Goal: Task Accomplishment & Management: Use online tool/utility

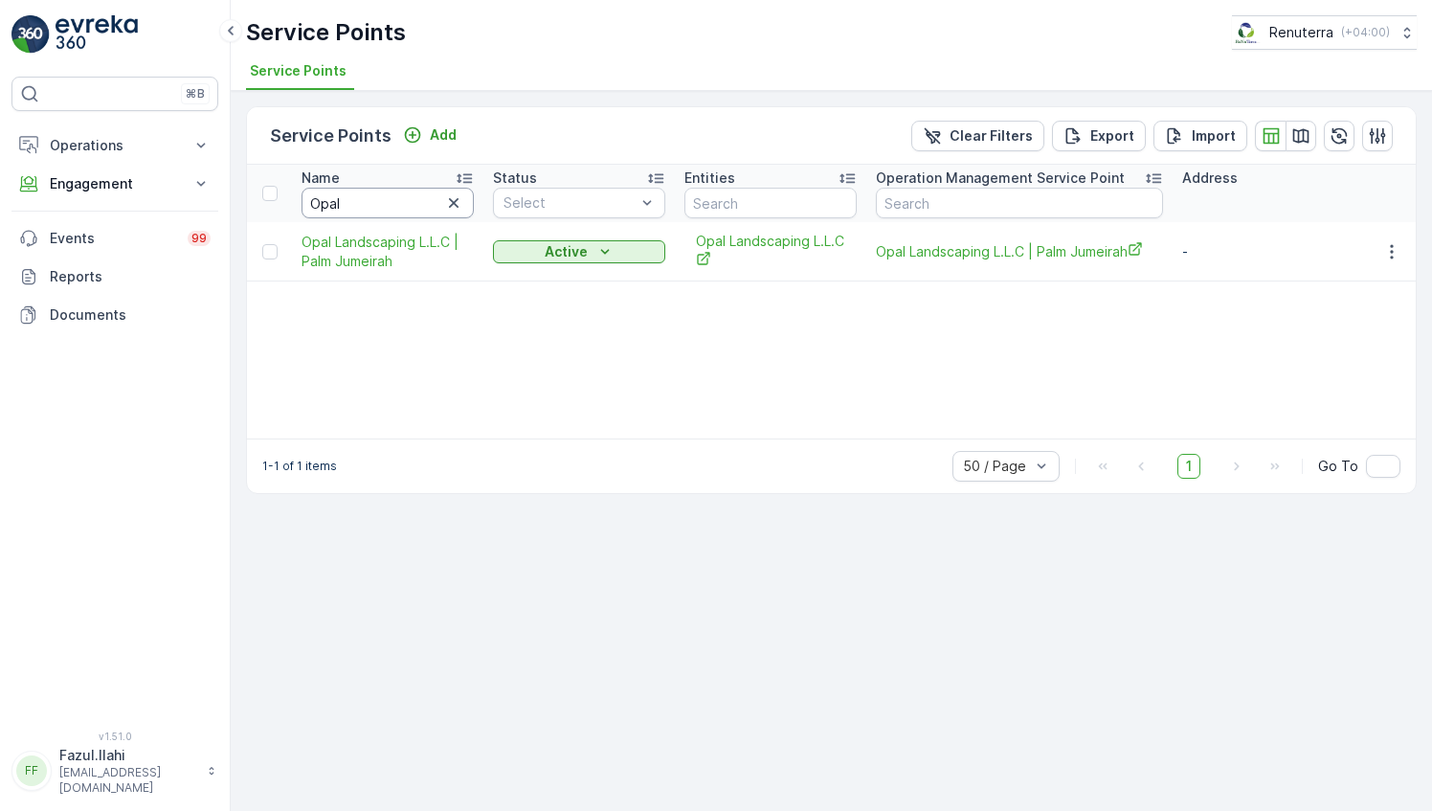
click at [369, 205] on input "Opal" at bounding box center [387, 203] width 172 height 31
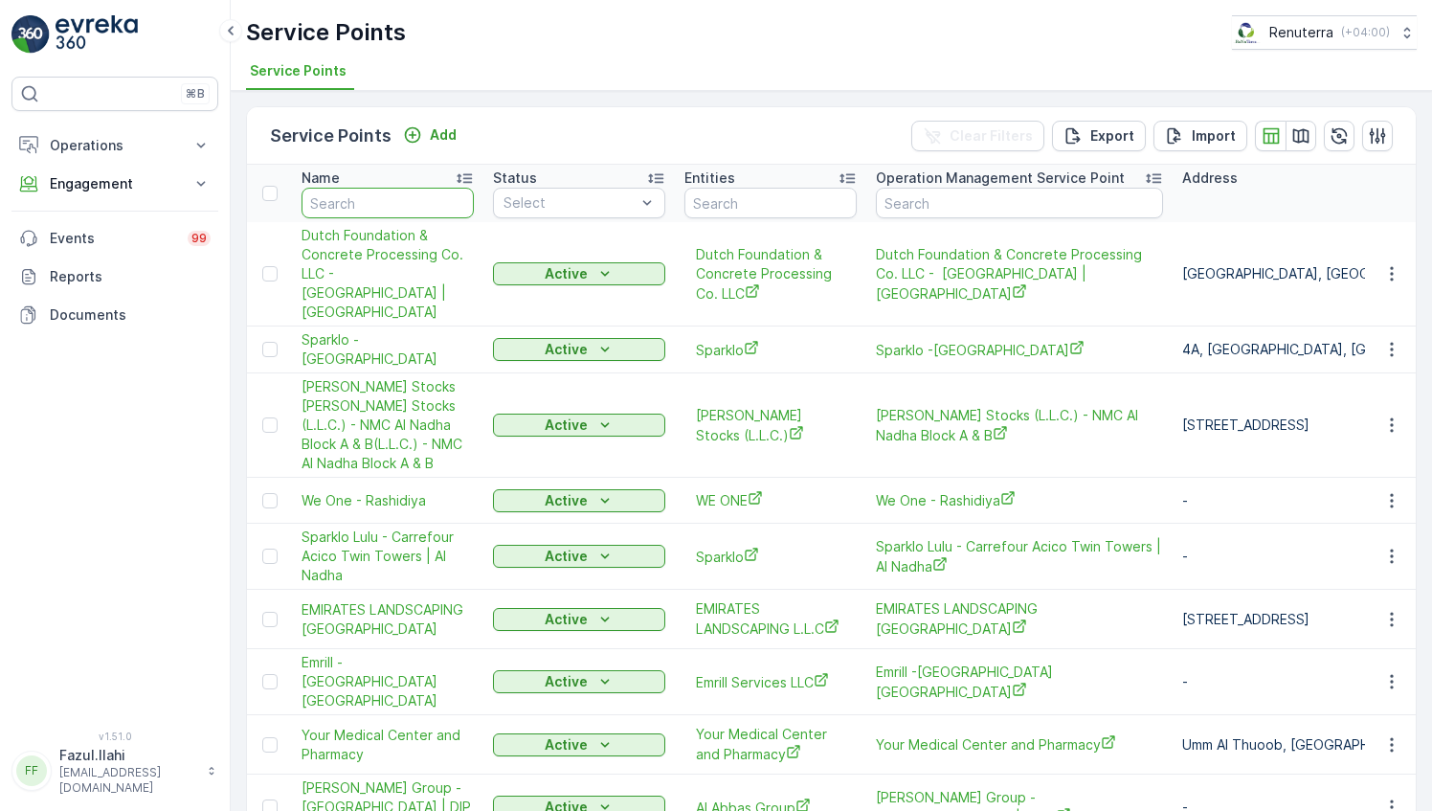
click at [369, 205] on input "text" at bounding box center [387, 203] width 172 height 31
type input "Si"
click at [369, 207] on input "Si" at bounding box center [387, 203] width 172 height 31
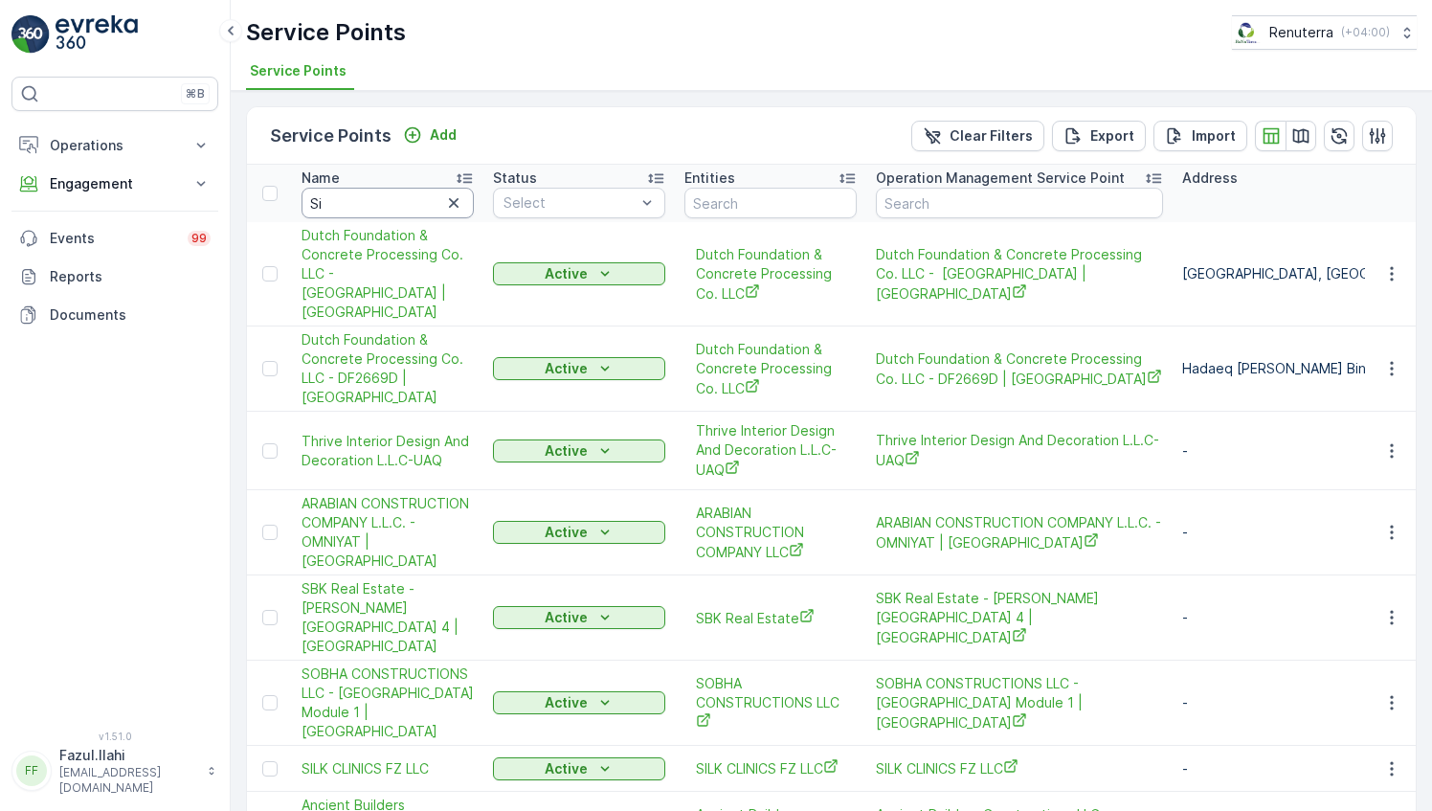
click at [369, 207] on input "Si" at bounding box center [387, 203] width 172 height 31
type input "Siro"
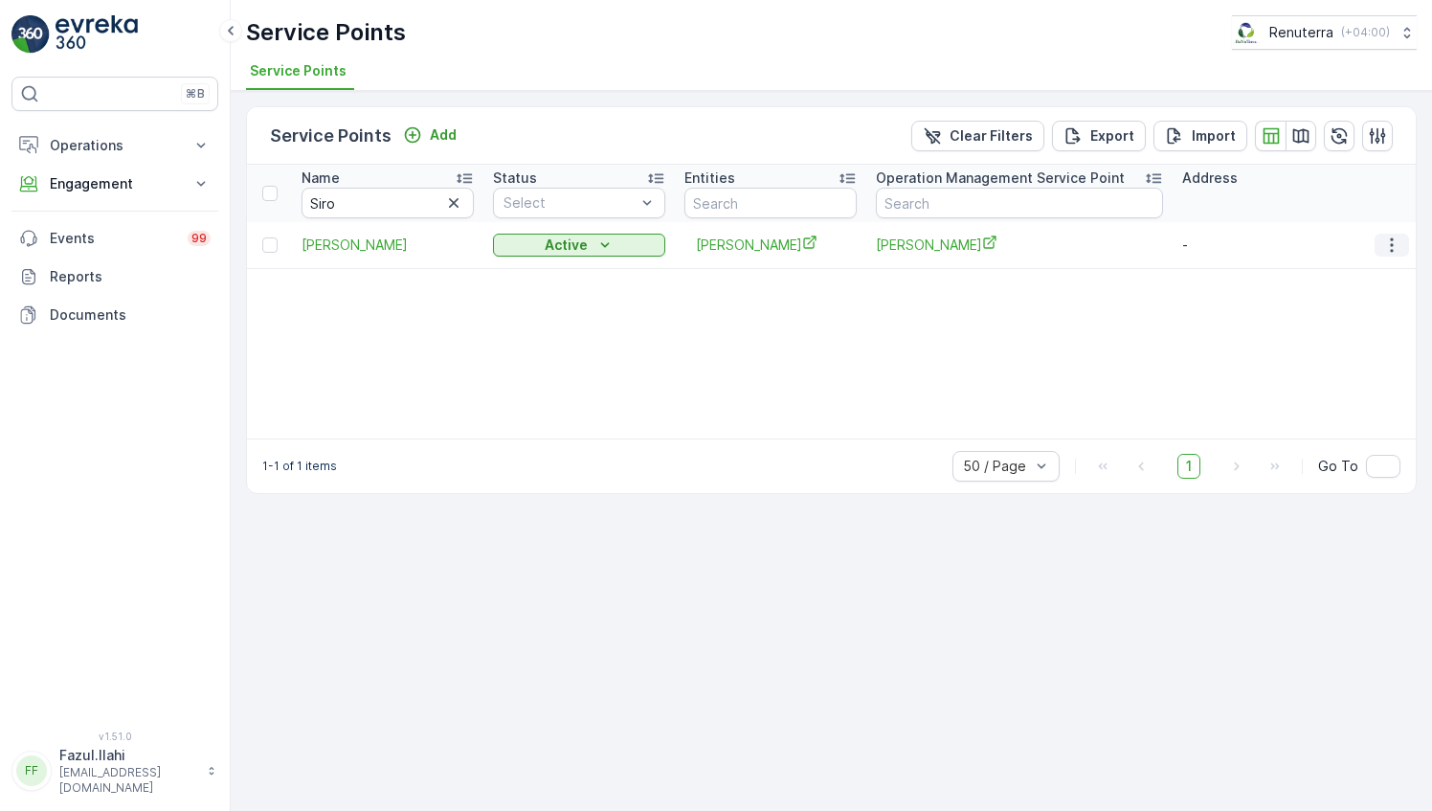
click at [1393, 241] on icon "button" at bounding box center [1391, 244] width 19 height 19
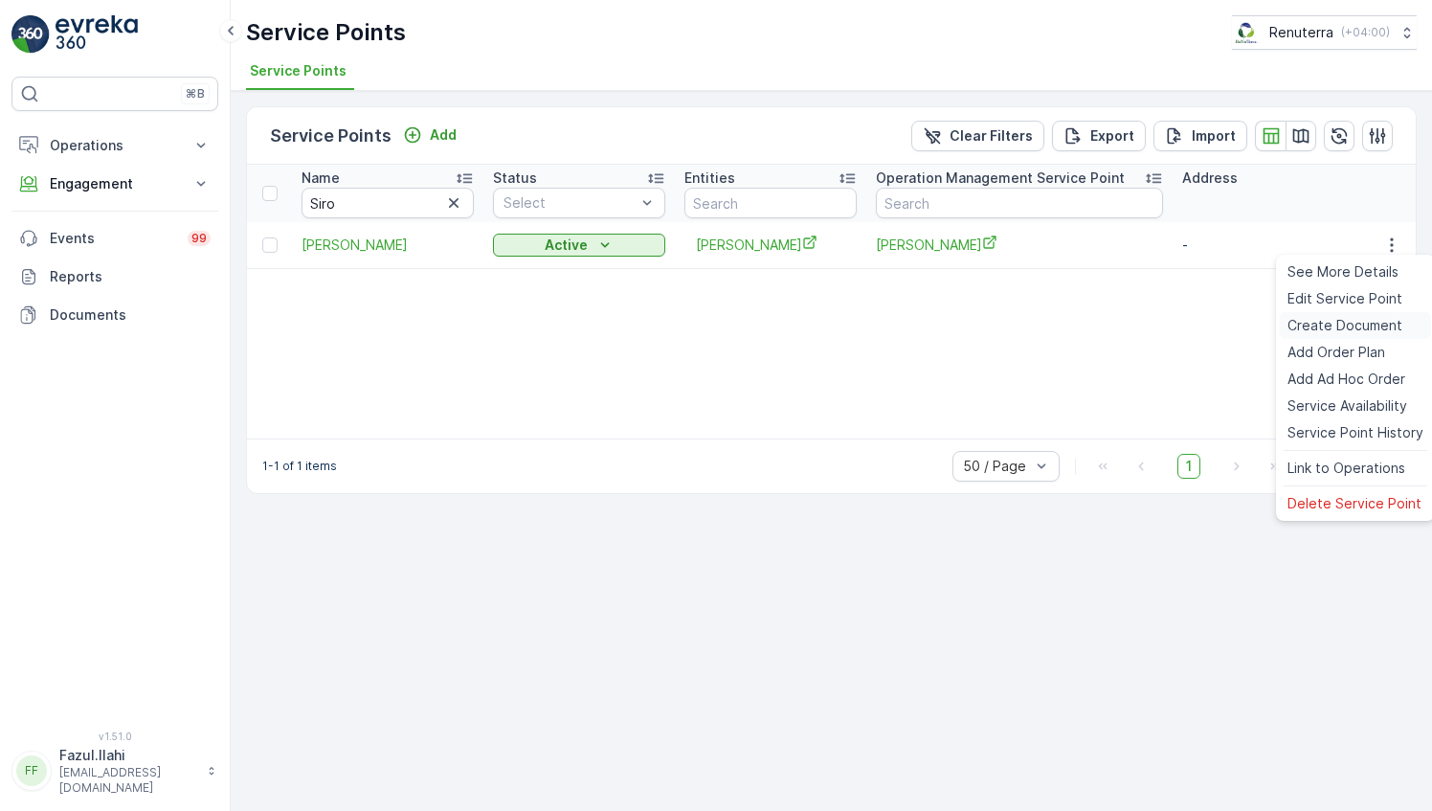
click at [1344, 328] on span "Create Document" at bounding box center [1344, 325] width 115 height 19
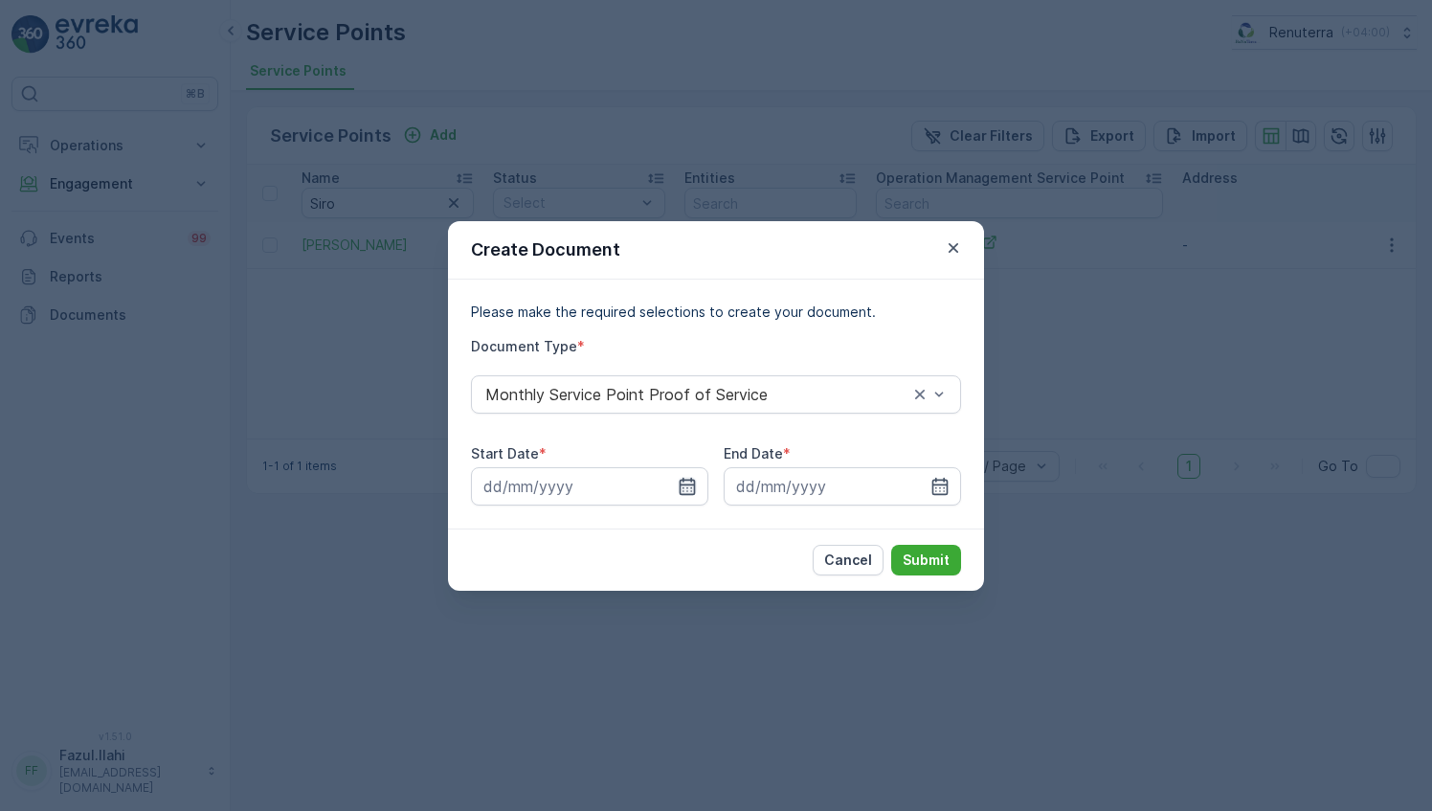
click at [683, 482] on icon "button" at bounding box center [687, 486] width 19 height 19
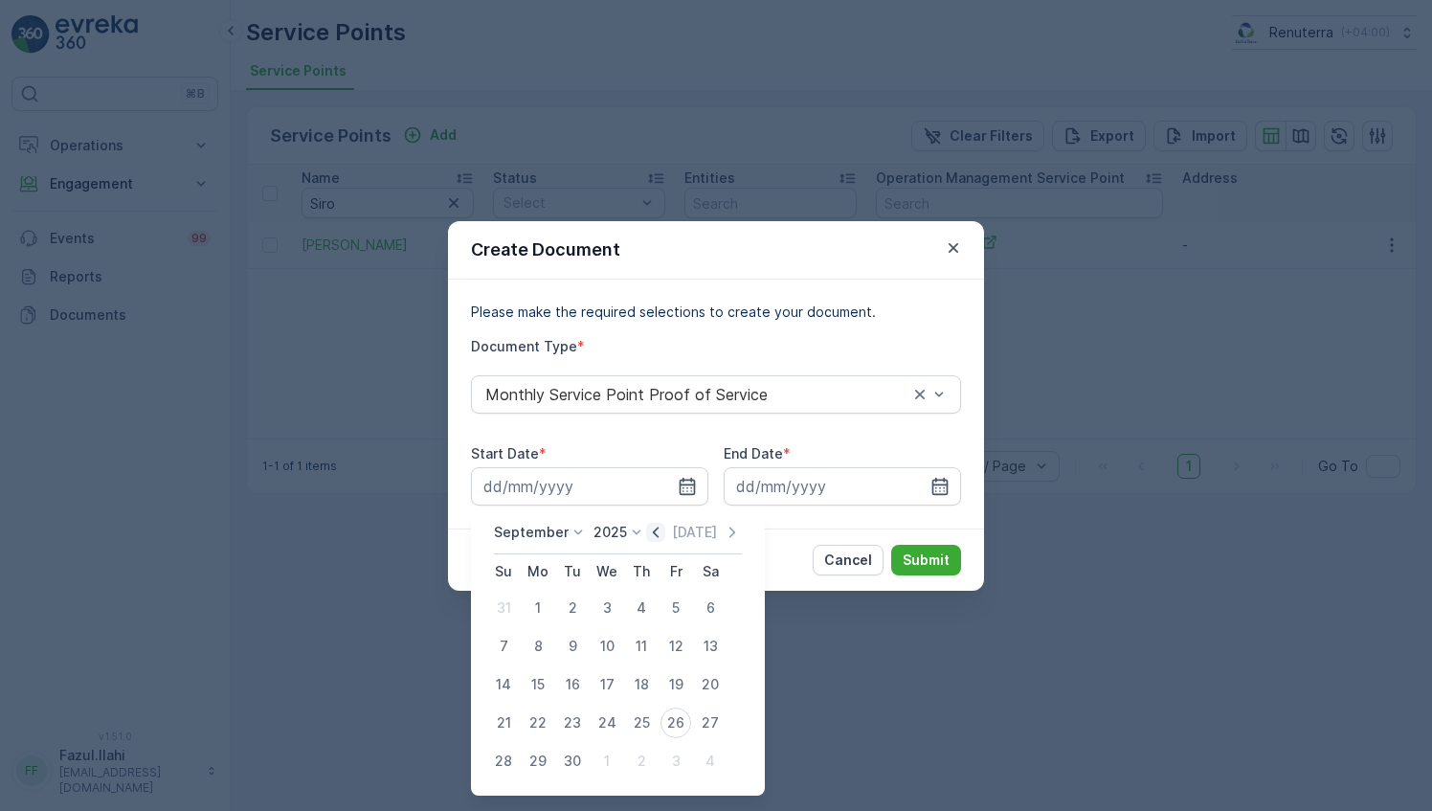
click at [653, 537] on icon "button" at bounding box center [655, 532] width 19 height 19
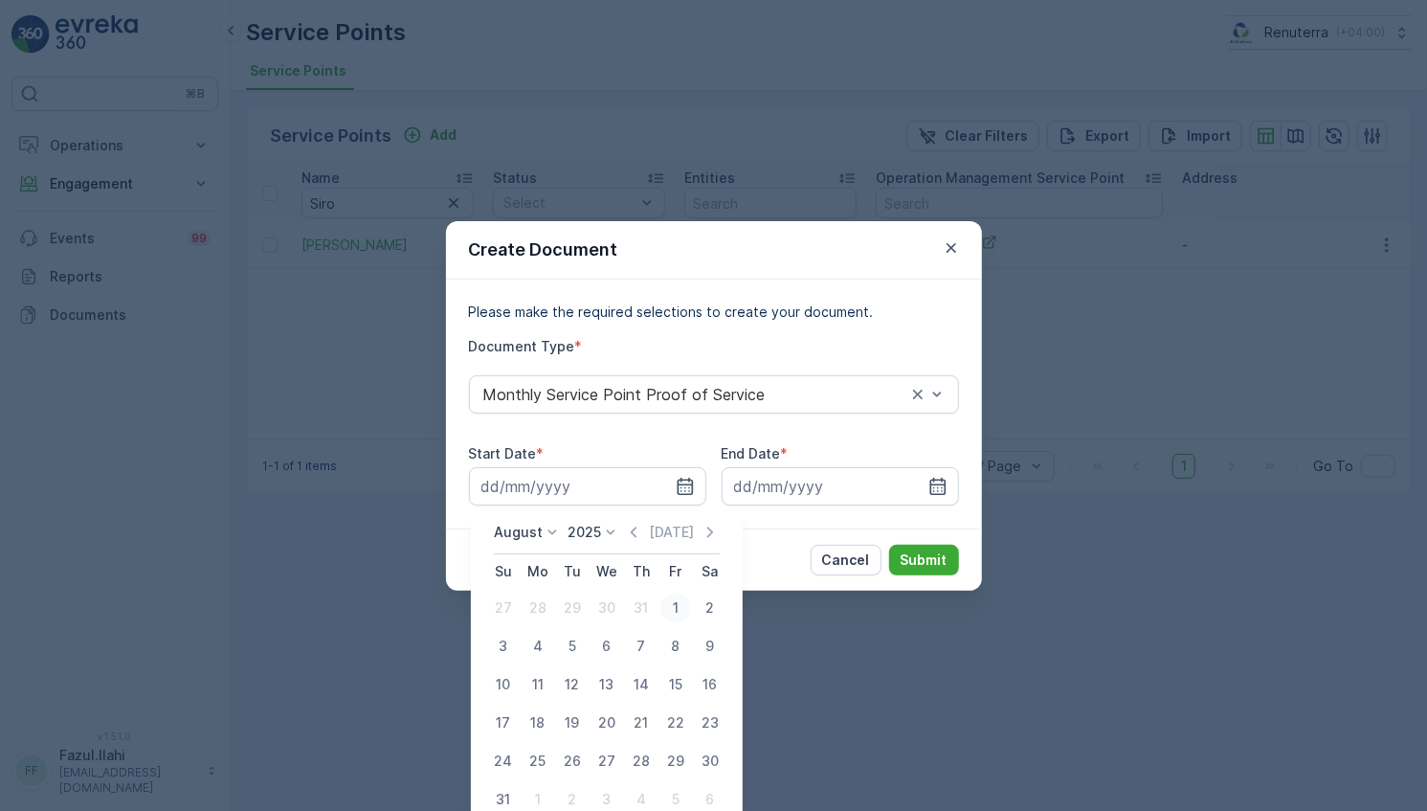
click at [675, 603] on div "1" at bounding box center [675, 607] width 31 height 31
type input "[DATE]"
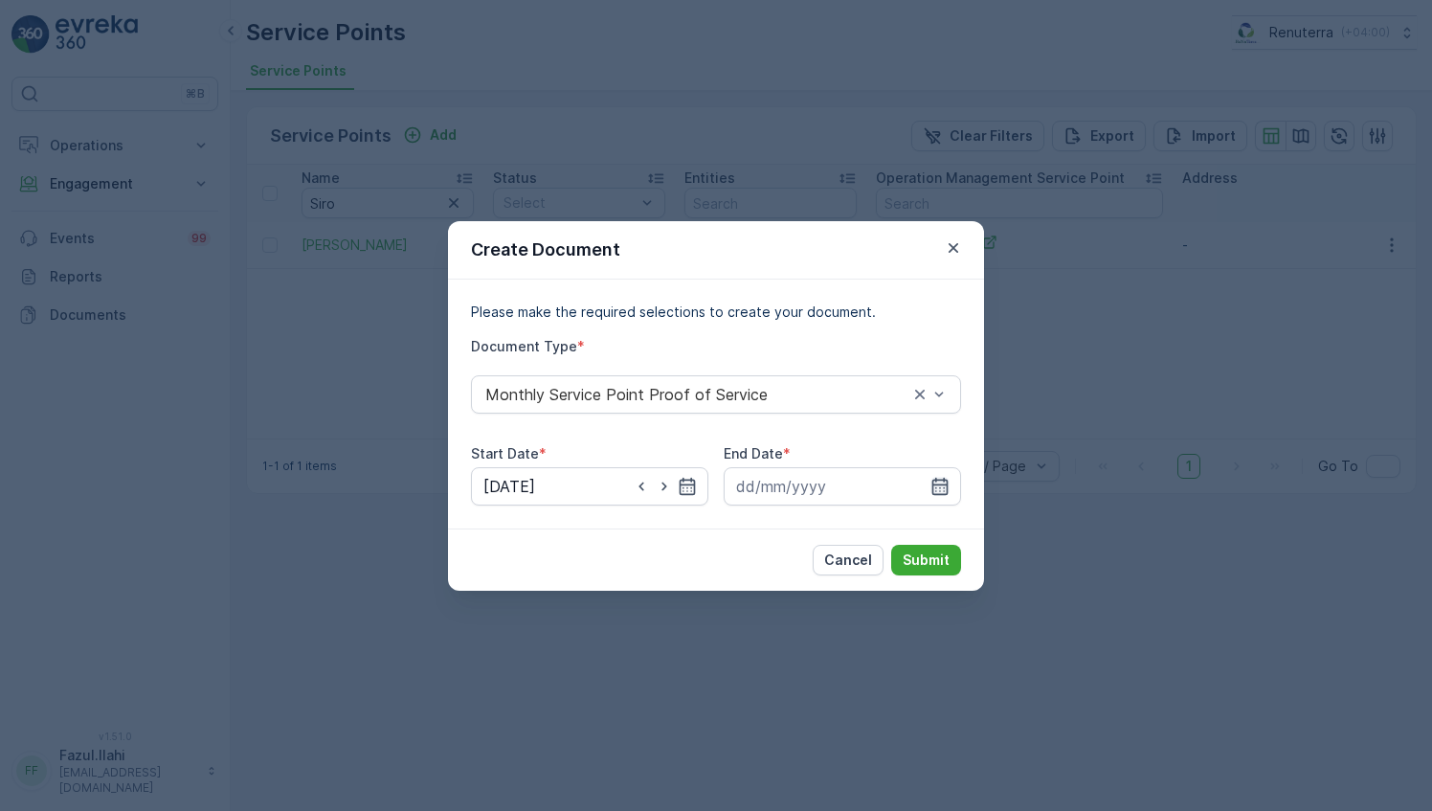
click at [940, 491] on icon "button" at bounding box center [939, 486] width 19 height 19
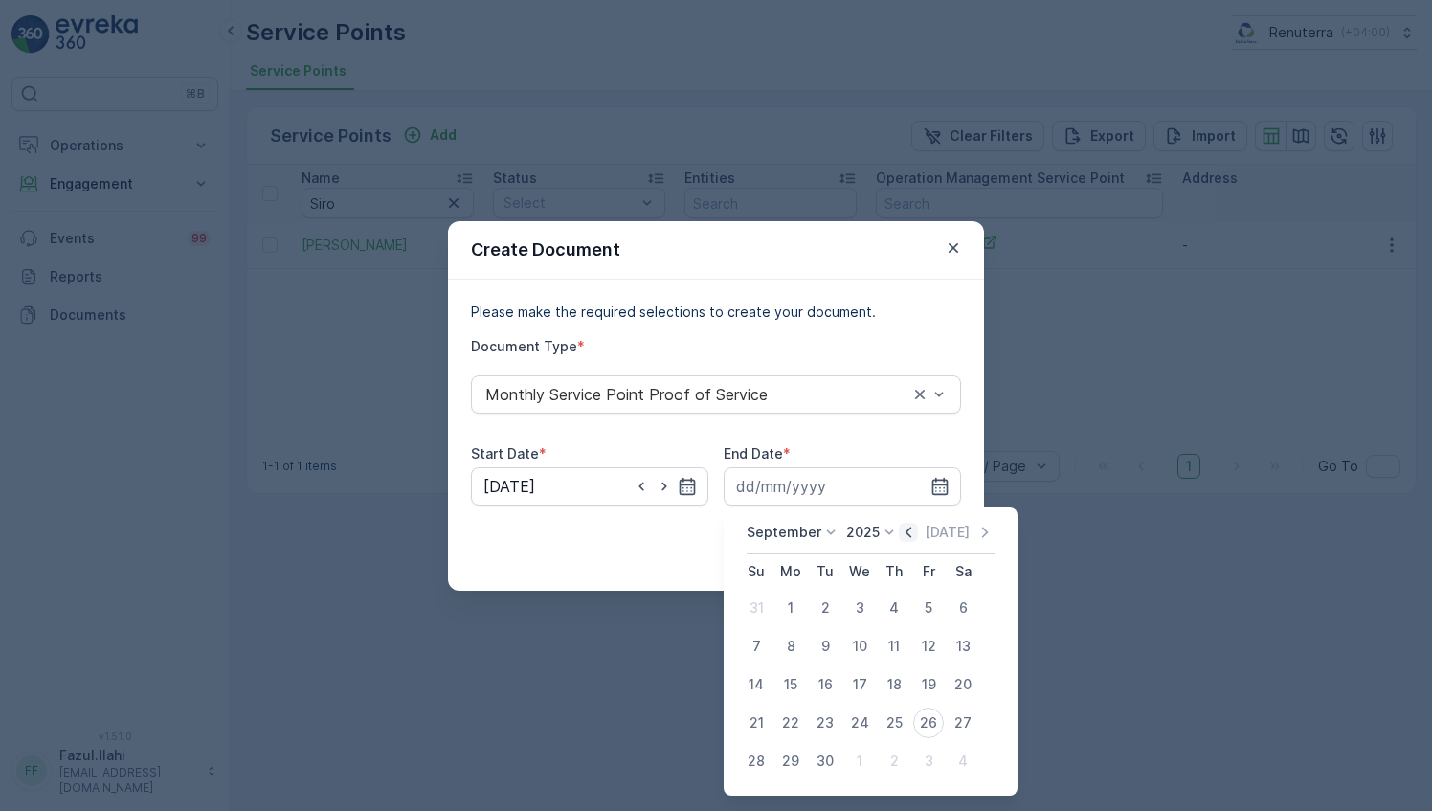
click at [900, 530] on icon "button" at bounding box center [908, 532] width 19 height 19
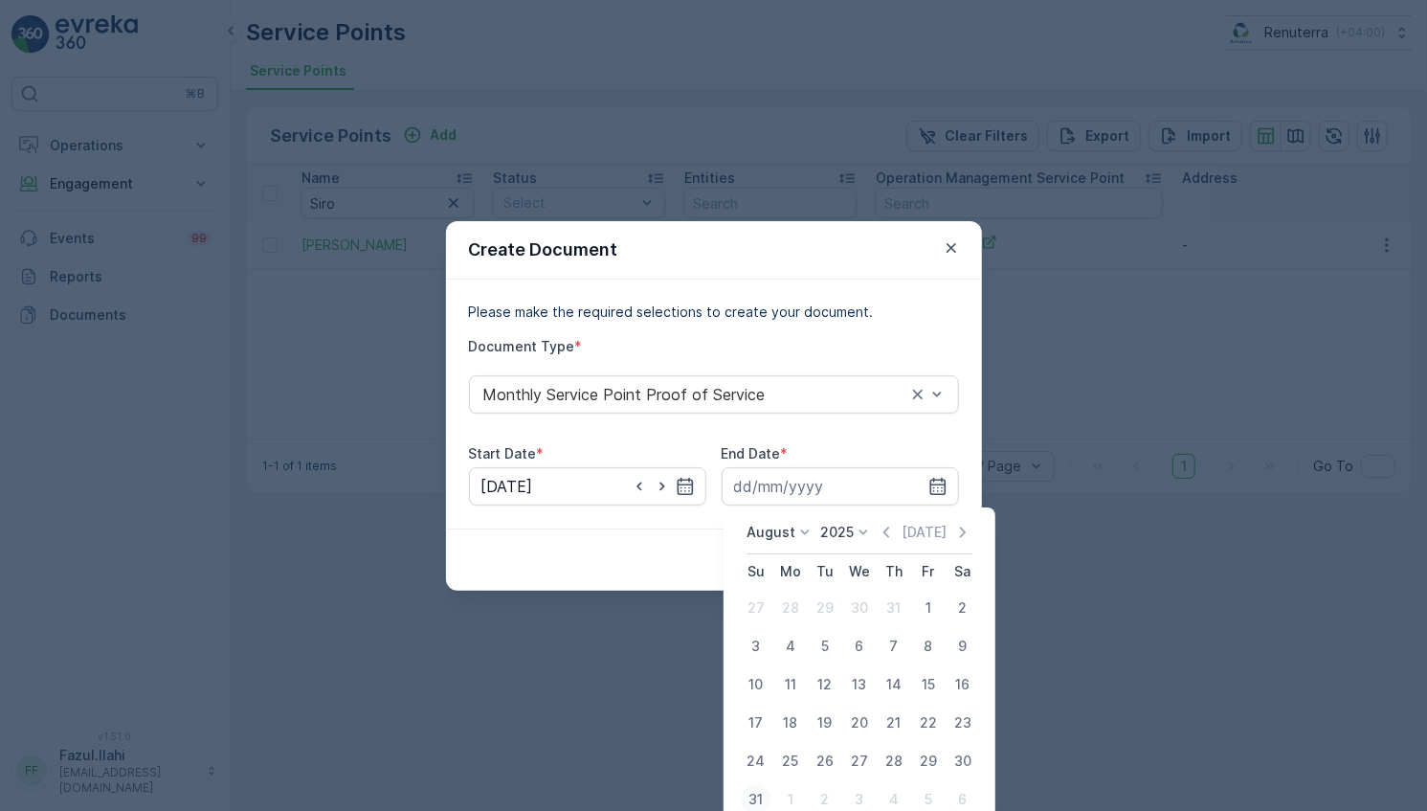
click at [766, 801] on div "31" at bounding box center [756, 799] width 31 height 31
type input "[DATE]"
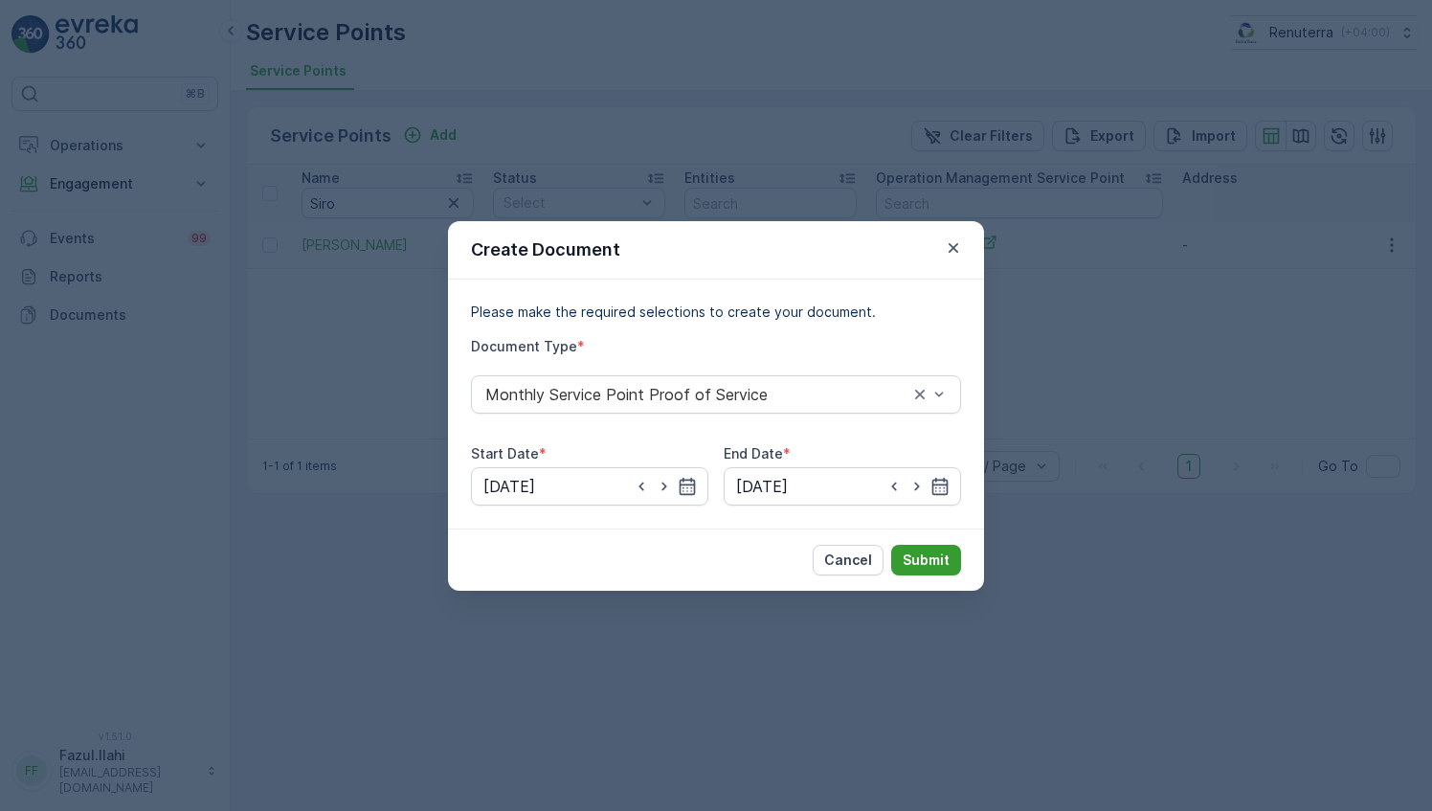
click at [931, 553] on p "Submit" at bounding box center [926, 559] width 47 height 19
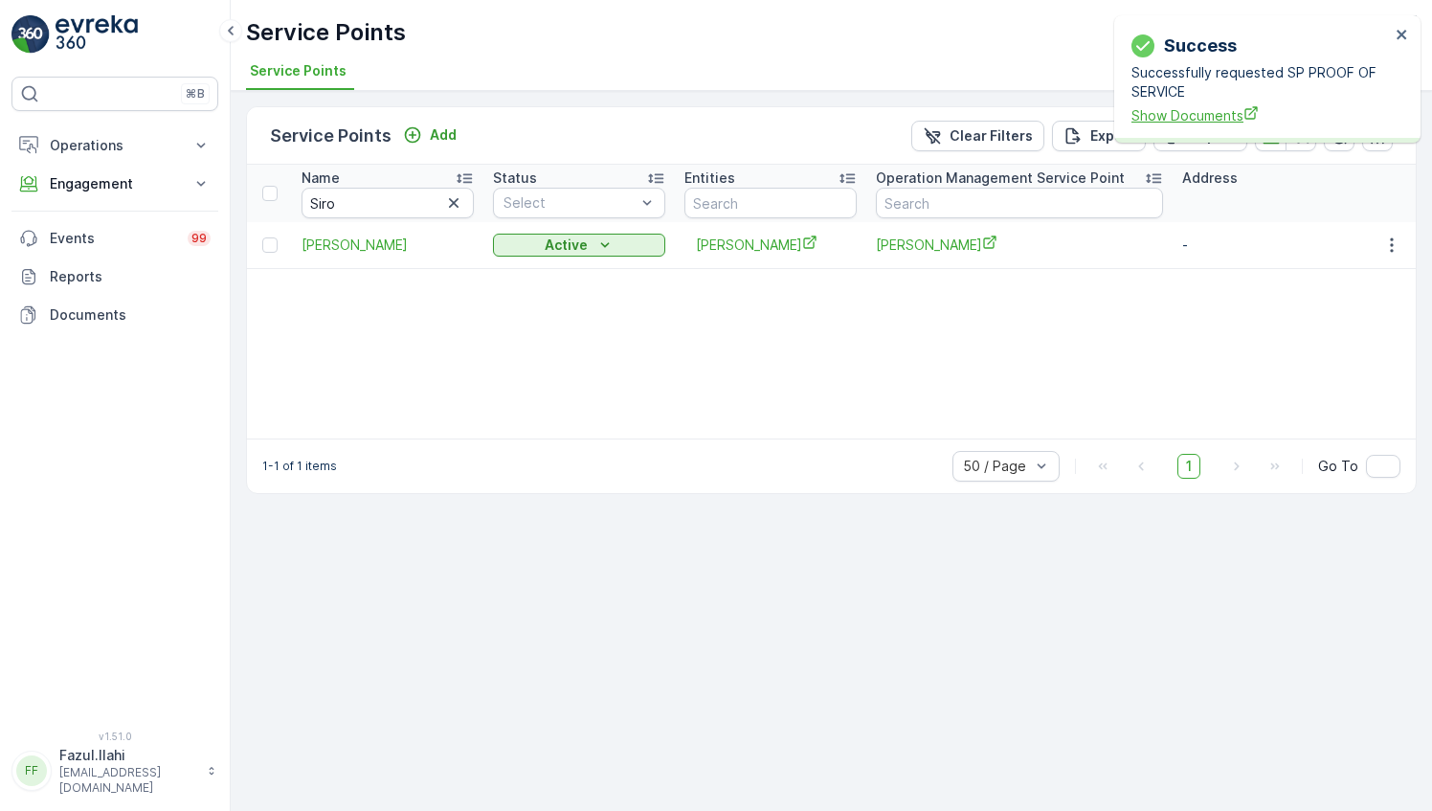
click at [1237, 117] on span "Show Documents" at bounding box center [1260, 115] width 258 height 20
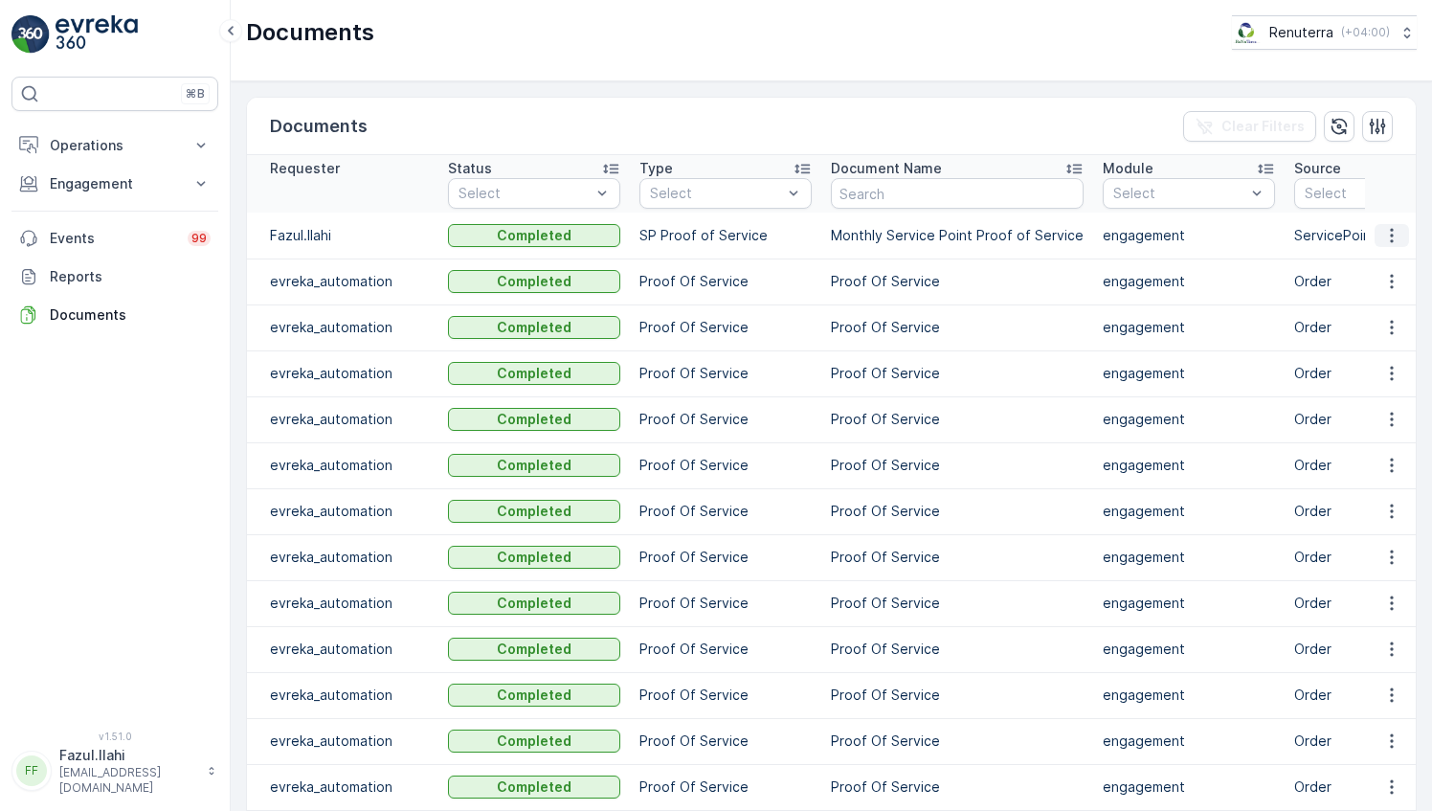
click at [1394, 237] on icon "button" at bounding box center [1391, 235] width 19 height 19
click at [1378, 262] on span "See Details" at bounding box center [1386, 262] width 74 height 19
click at [1386, 230] on icon "button" at bounding box center [1391, 235] width 19 height 19
click at [1382, 269] on span "See Details" at bounding box center [1386, 262] width 74 height 19
